Goal: Transaction & Acquisition: Obtain resource

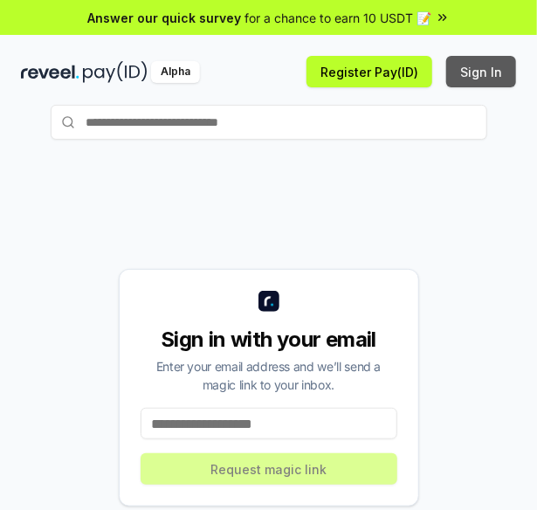
click at [486, 78] on button "Sign In" at bounding box center [481, 71] width 70 height 31
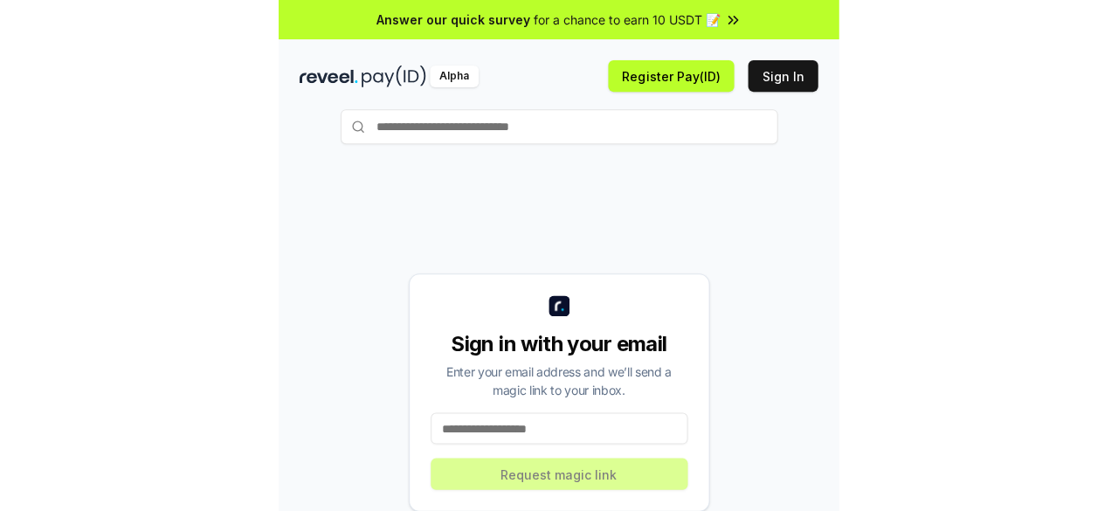
scroll to position [95, 0]
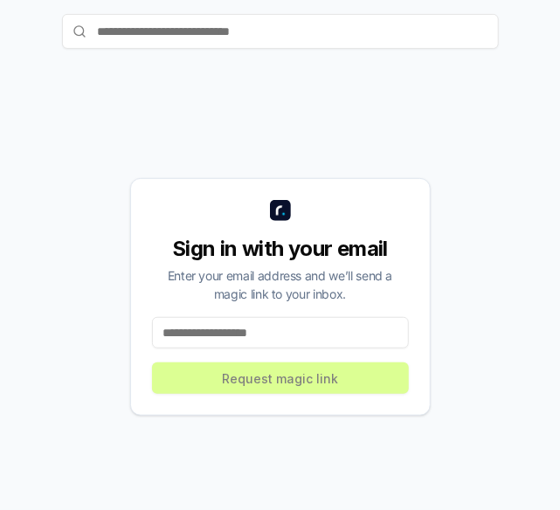
click at [331, 338] on input at bounding box center [280, 332] width 257 height 31
type input "**********"
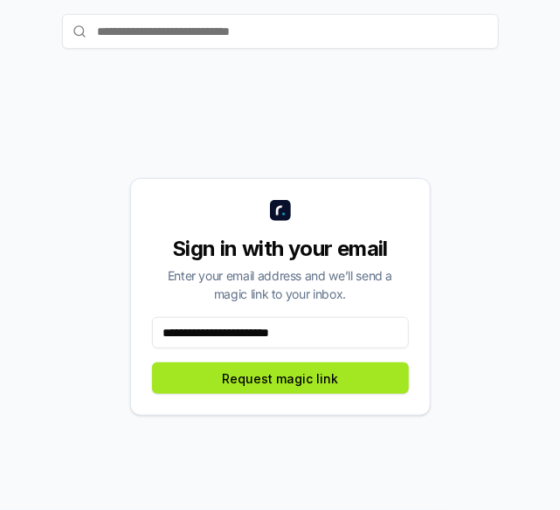
click at [333, 375] on button "Request magic link" at bounding box center [280, 378] width 257 height 31
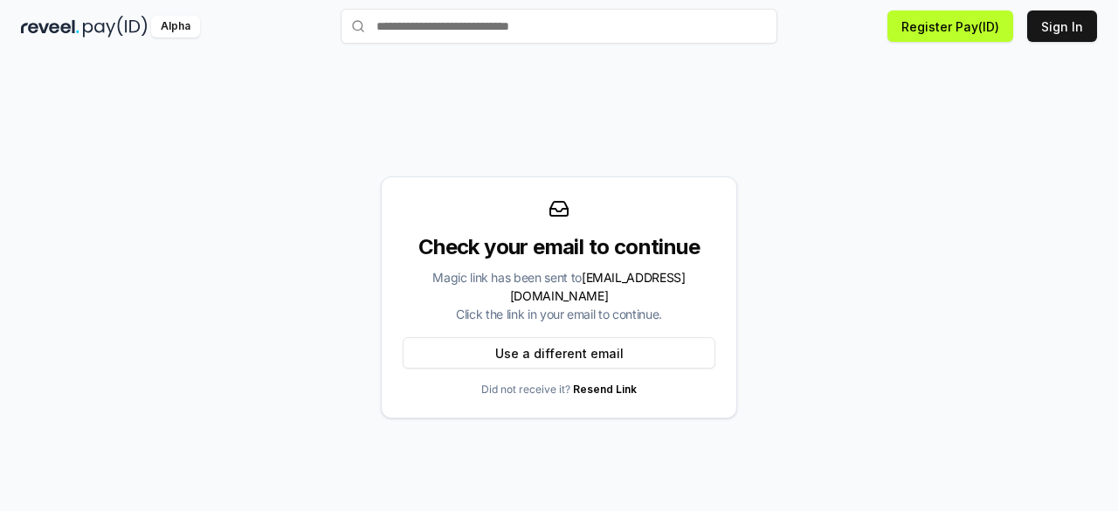
scroll to position [50, 0]
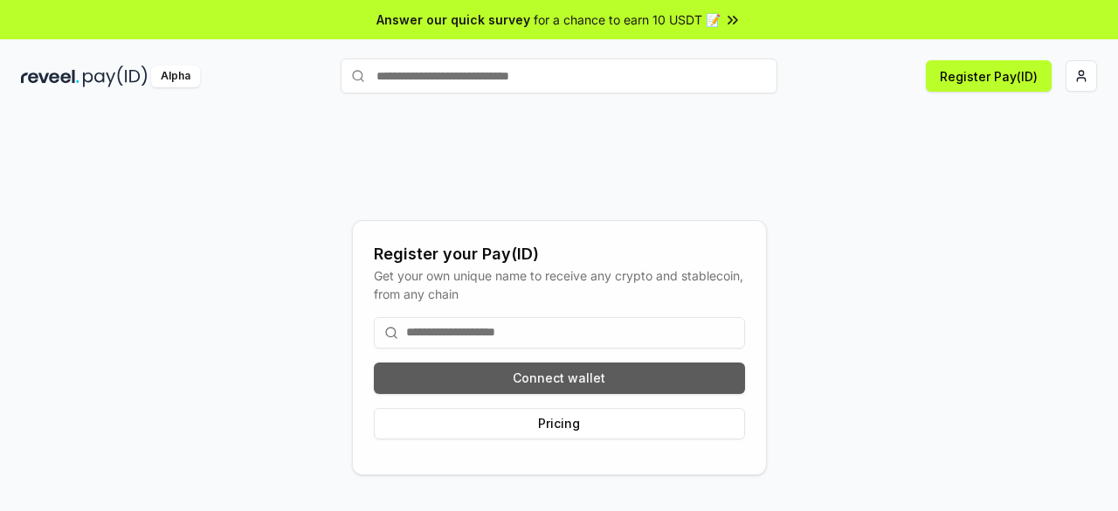
click at [606, 375] on button "Connect wallet" at bounding box center [559, 378] width 371 height 31
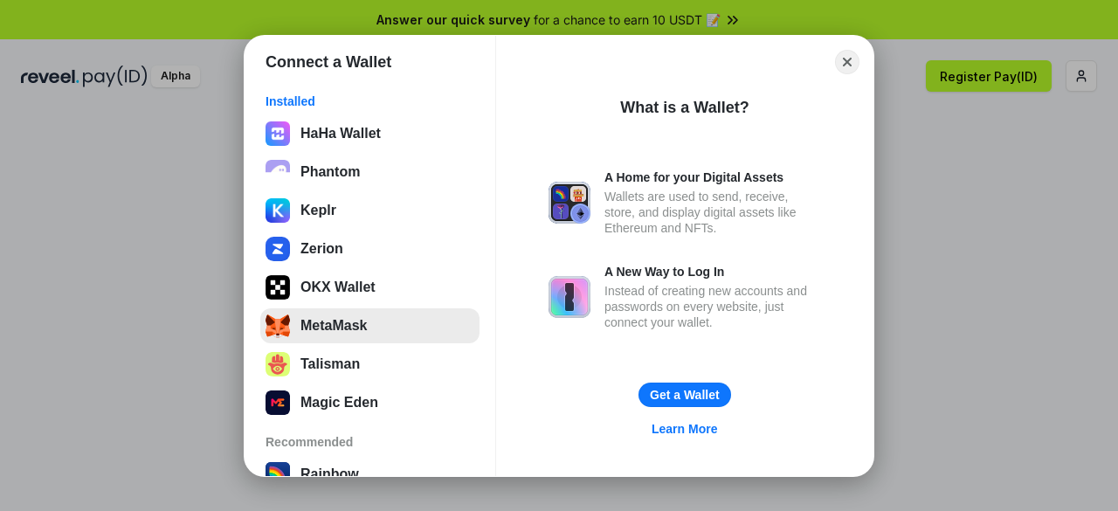
click at [356, 317] on button "MetaMask" at bounding box center [369, 325] width 219 height 35
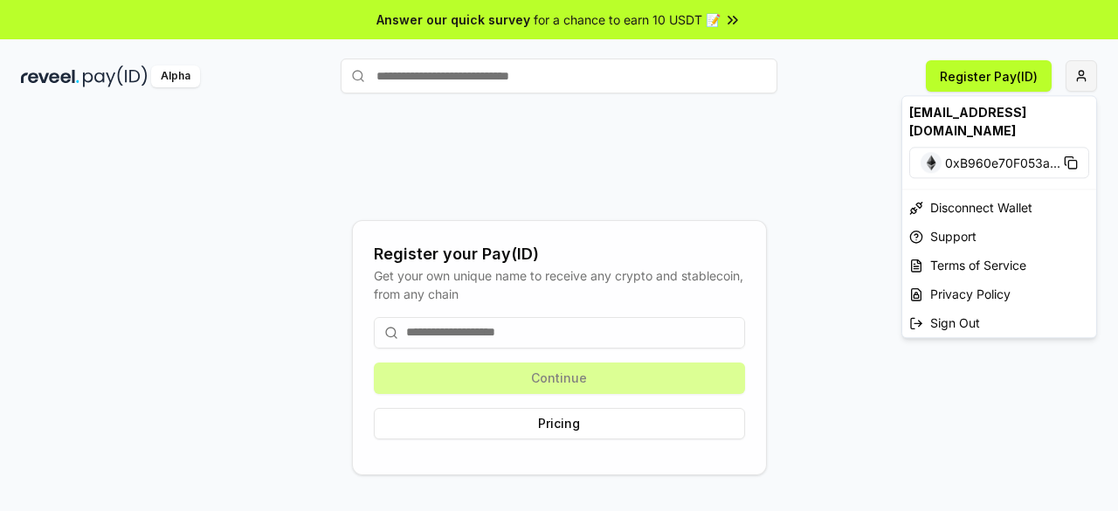
click at [1090, 79] on html "Answer our quick survey for a chance to earn 10 USDT 📝 Alpha Register Pay(ID) R…" at bounding box center [559, 255] width 1118 height 511
click at [975, 74] on html "Answer our quick survey for a chance to earn 10 USDT 📝 Alpha Register Pay(ID) R…" at bounding box center [559, 255] width 1118 height 511
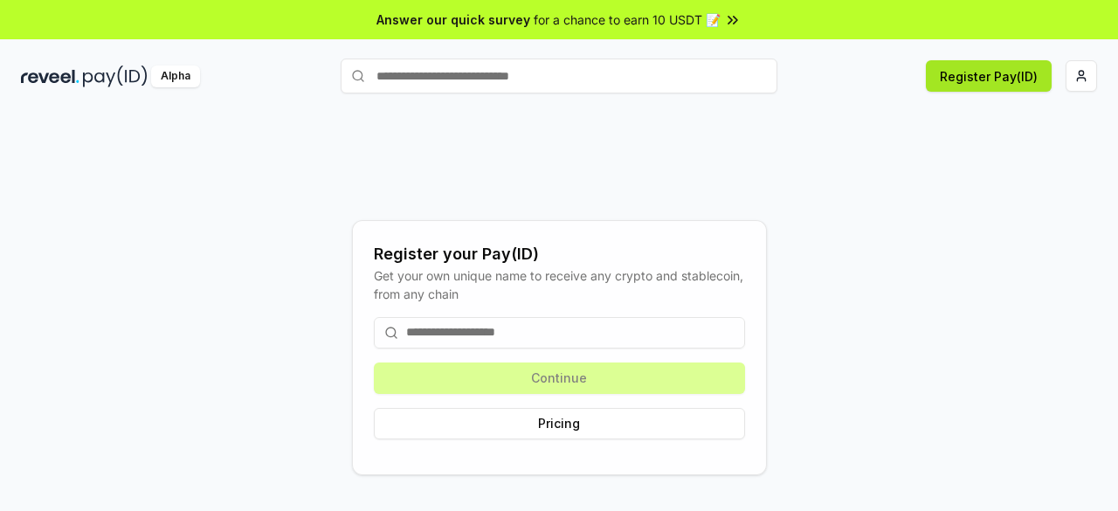
click at [978, 76] on button "Register Pay(ID)" at bounding box center [989, 75] width 126 height 31
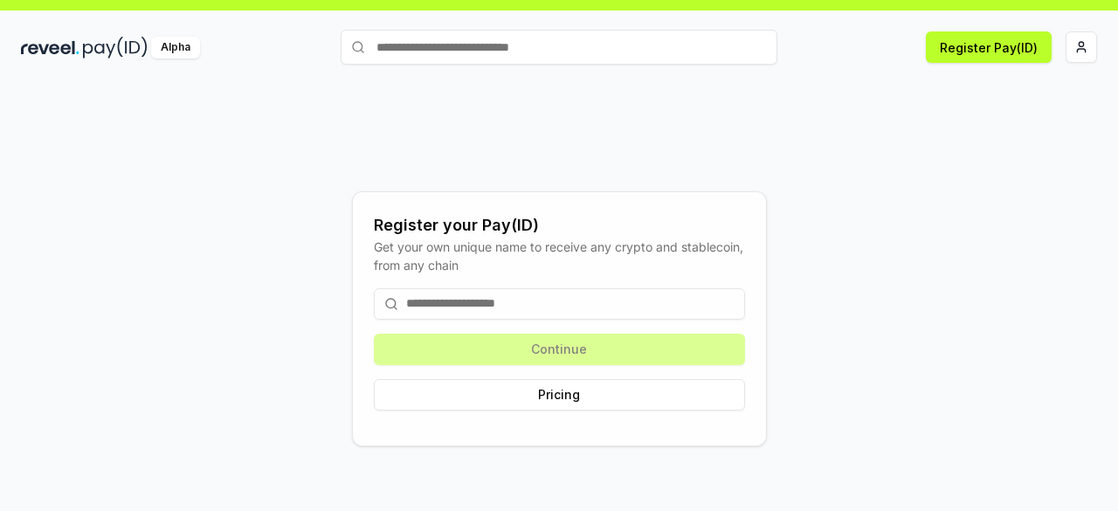
scroll to position [50, 0]
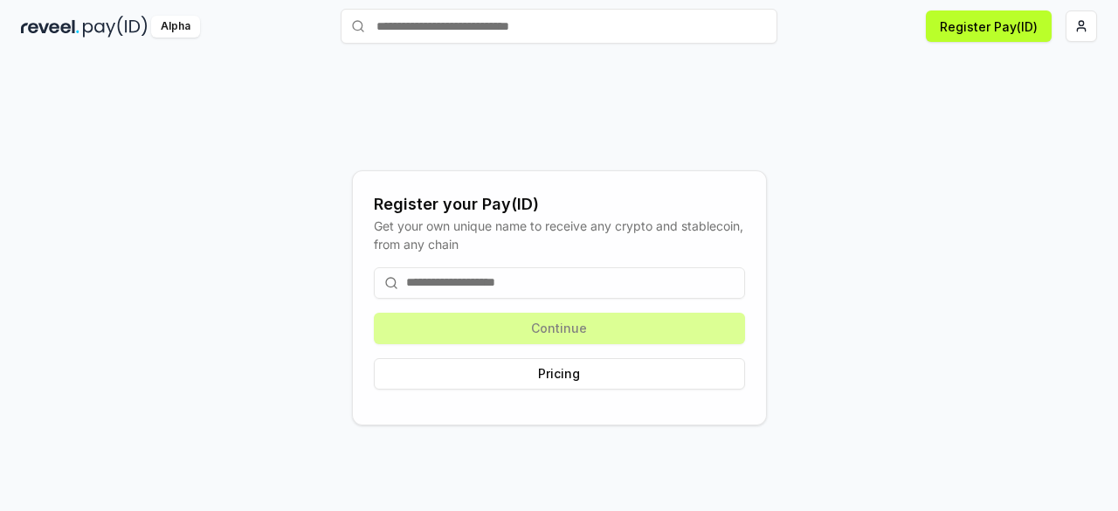
click at [574, 287] on input at bounding box center [559, 282] width 371 height 31
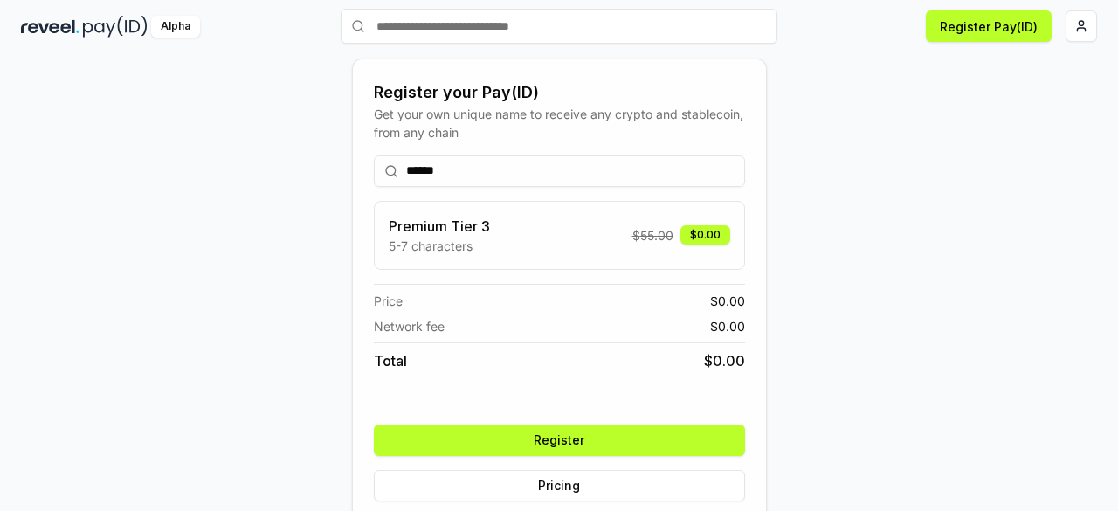
scroll to position [75, 0]
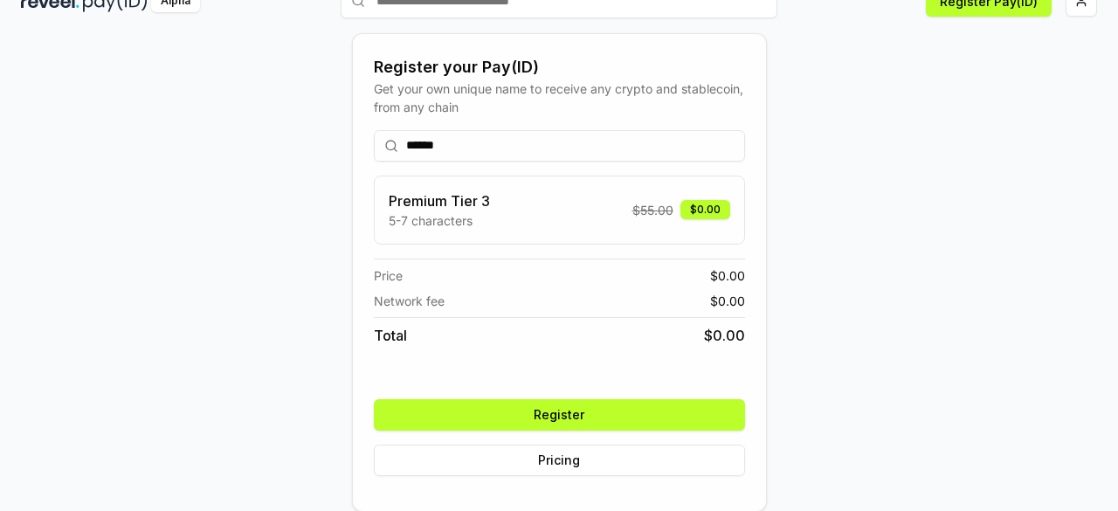
type input "******"
click at [540, 425] on button "Register" at bounding box center [559, 414] width 371 height 31
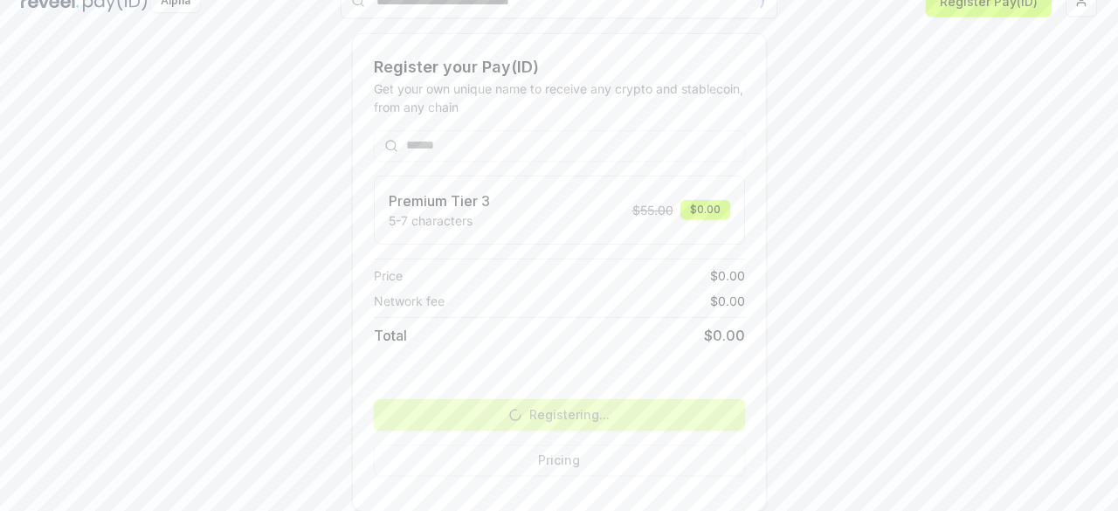
scroll to position [50, 0]
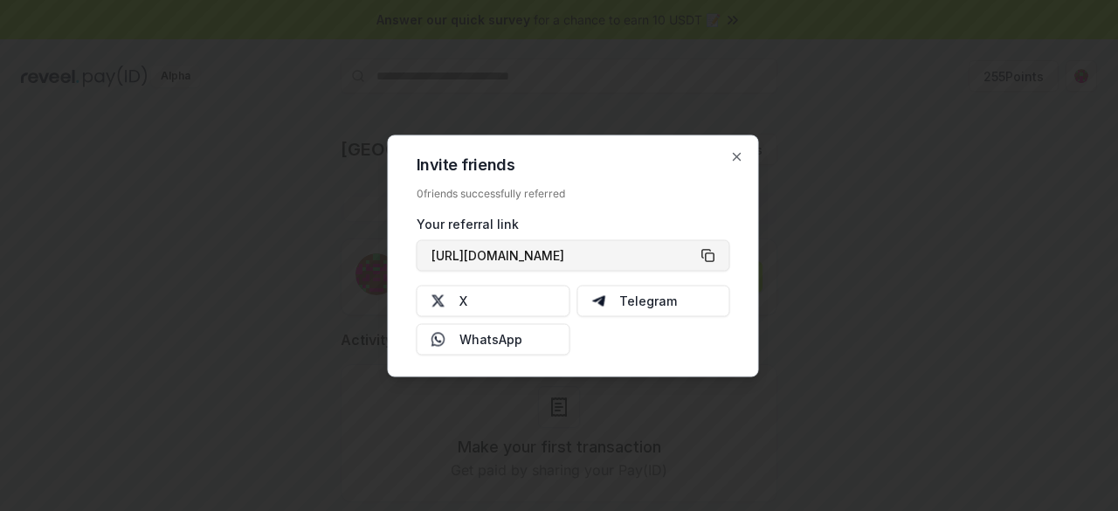
click at [715, 256] on button "[URL][DOMAIN_NAME]" at bounding box center [574, 254] width 314 height 31
click at [739, 161] on icon "button" at bounding box center [737, 156] width 14 height 14
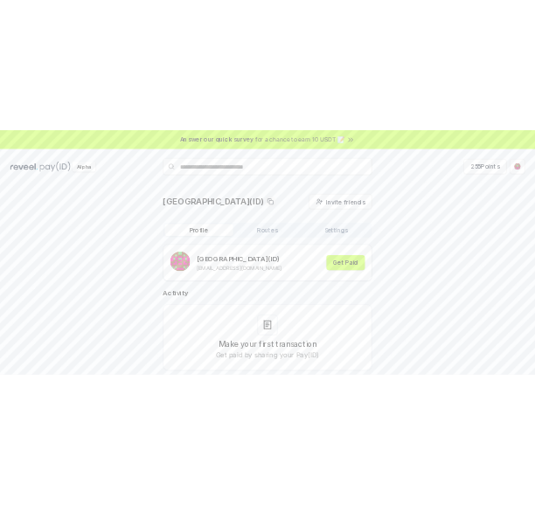
scroll to position [50, 0]
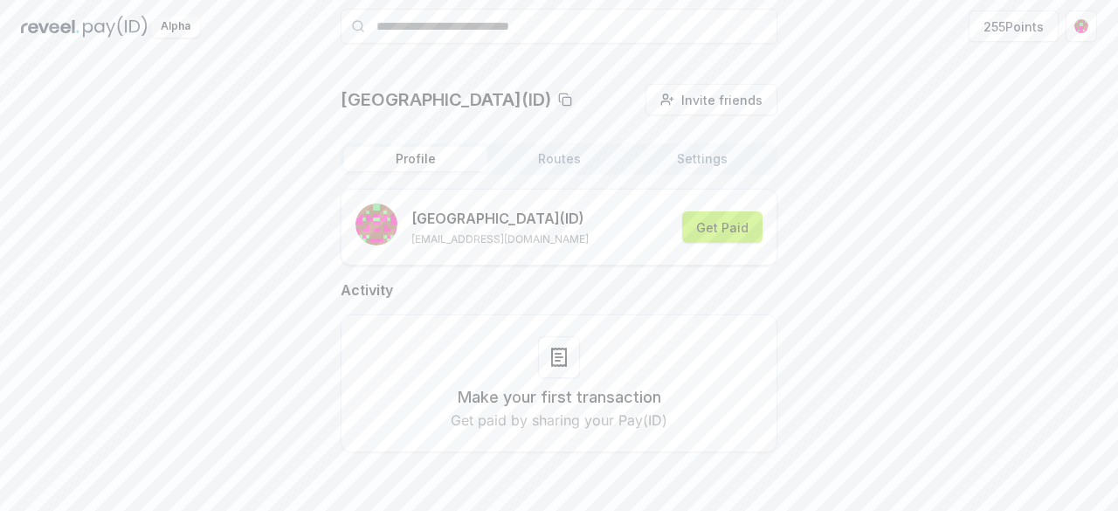
click at [741, 230] on button "Get Paid" at bounding box center [722, 226] width 80 height 31
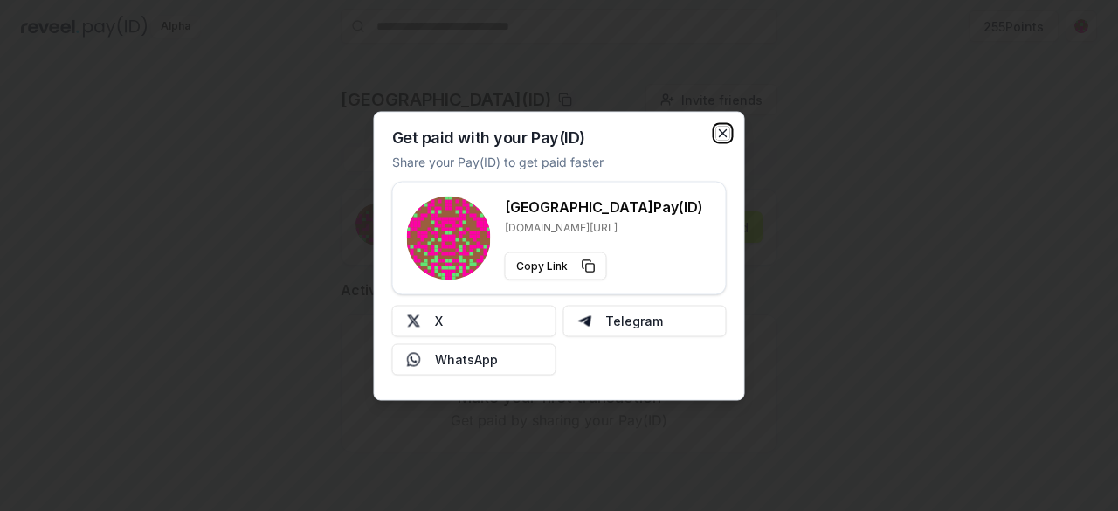
click at [718, 132] on icon "button" at bounding box center [723, 133] width 14 height 14
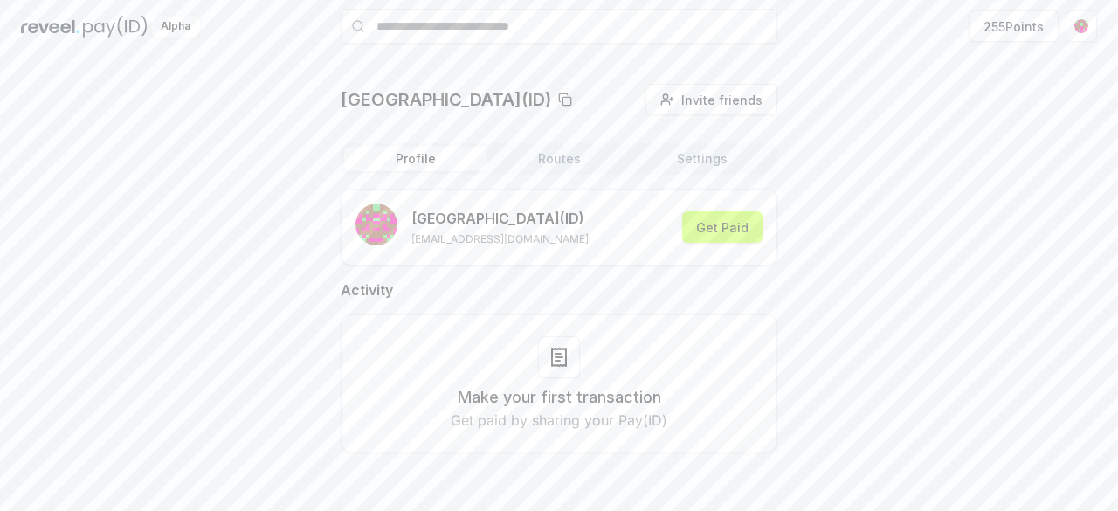
click at [826, 95] on div "[GEOGRAPHIC_DATA]([GEOGRAPHIC_DATA]) Invite friends Invite Profile Routes Setti…" at bounding box center [559, 282] width 1076 height 397
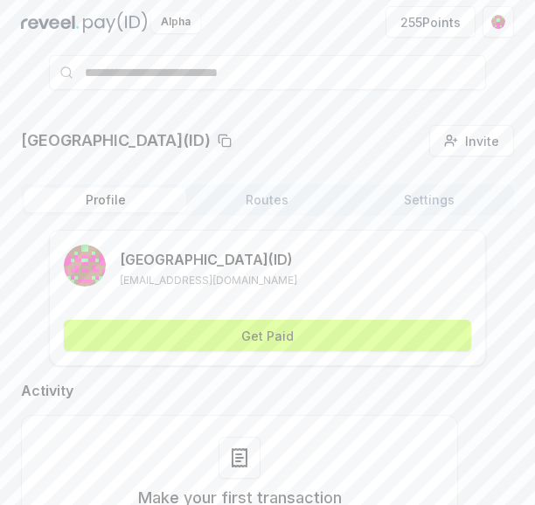
scroll to position [45, 0]
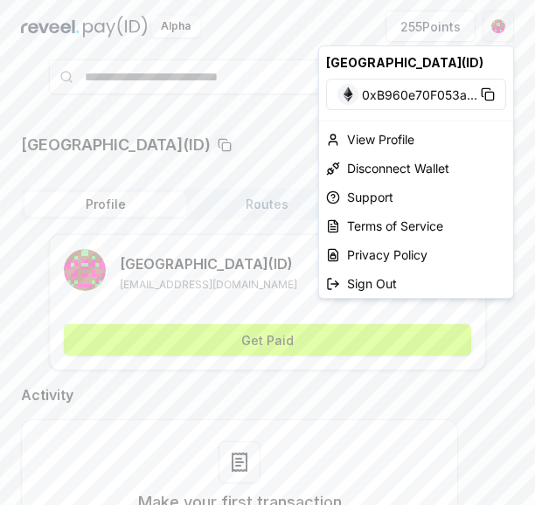
click at [489, 24] on html "Answer our quick survey for a chance to earn 10 USDT 📝 Alpha 255 Points [GEOGRA…" at bounding box center [267, 252] width 535 height 505
